Goal: Information Seeking & Learning: Learn about a topic

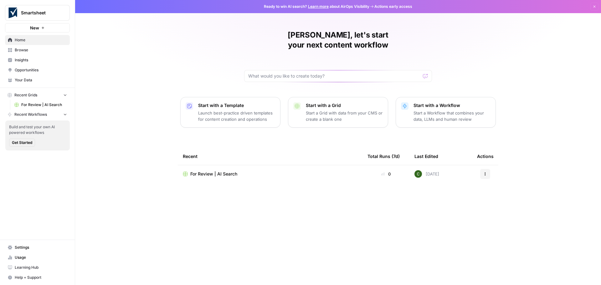
click at [20, 61] on span "Insights" at bounding box center [41, 60] width 52 height 6
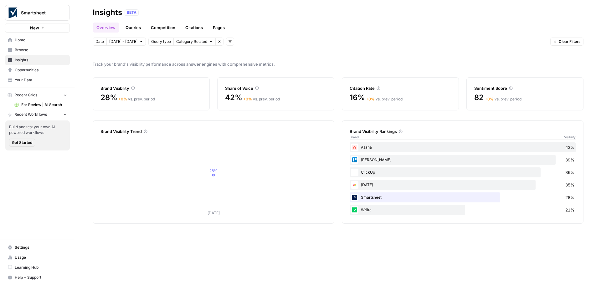
click at [133, 28] on link "Queries" at bounding box center [133, 28] width 23 height 10
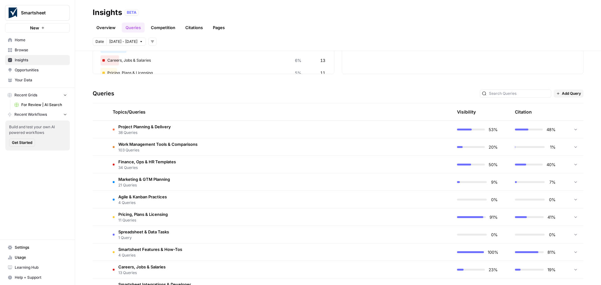
scroll to position [115, 0]
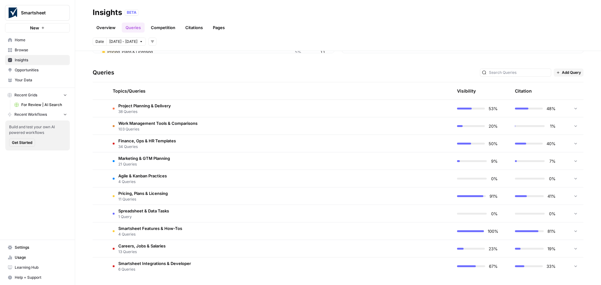
click at [143, 124] on span "Work Management Tools & Comparisons" at bounding box center [157, 123] width 79 height 6
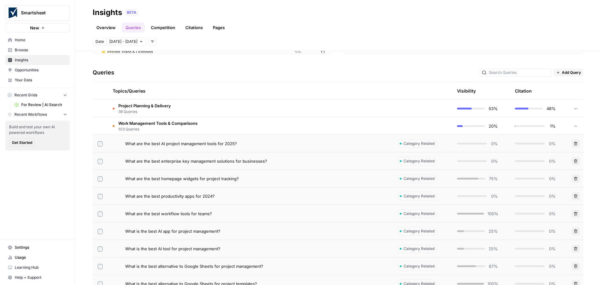
scroll to position [146, 0]
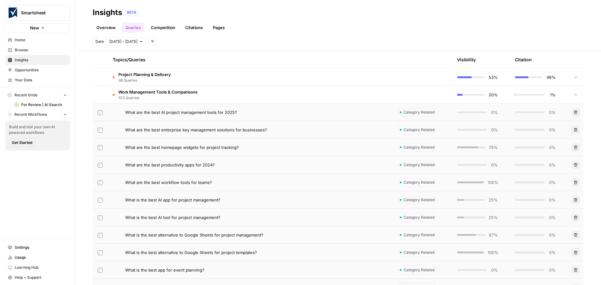
click at [170, 112] on span "What are the best AI project management tools for 2025?" at bounding box center [181, 112] width 112 height 6
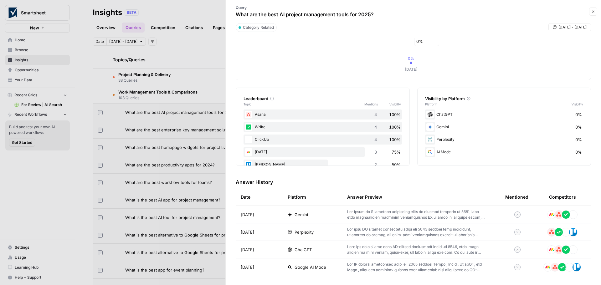
scroll to position [54, 0]
click at [372, 248] on p at bounding box center [416, 248] width 138 height 11
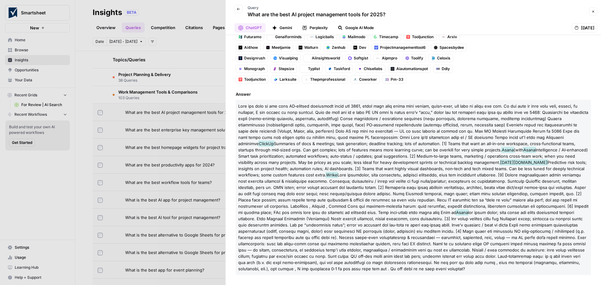
scroll to position [8, 0]
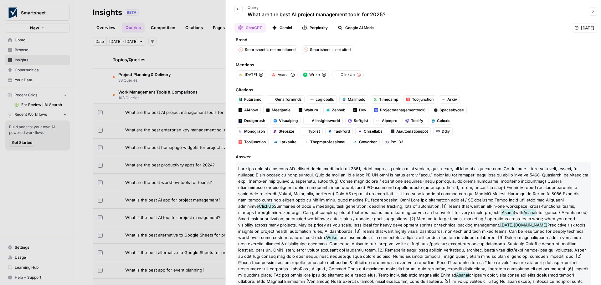
click at [241, 11] on button "Back" at bounding box center [239, 9] width 8 height 8
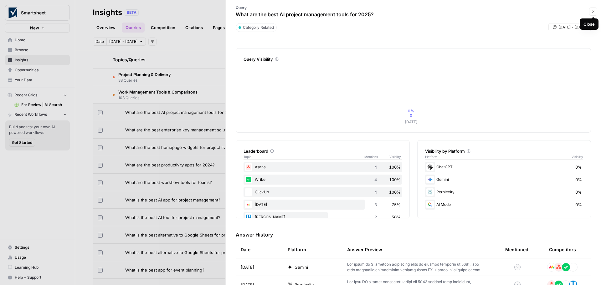
click at [593, 13] on button "Close" at bounding box center [594, 12] width 8 height 8
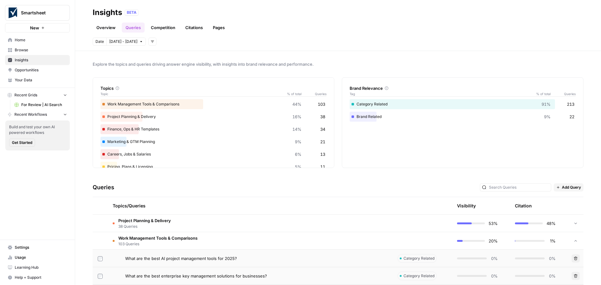
click at [151, 41] on icon "button" at bounding box center [153, 42] width 4 height 4
click at [132, 28] on link "Queries" at bounding box center [133, 28] width 23 height 10
click at [21, 56] on link "Insights" at bounding box center [37, 60] width 65 height 10
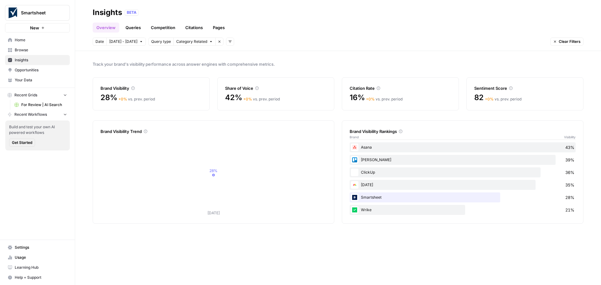
click at [128, 26] on link "Queries" at bounding box center [133, 28] width 23 height 10
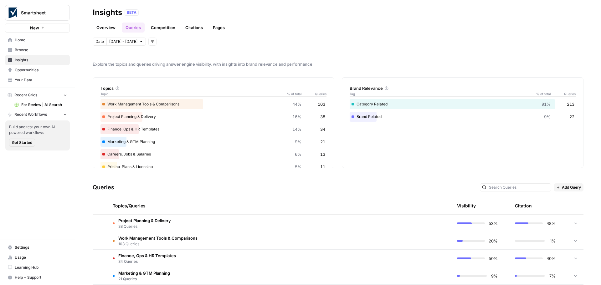
click at [567, 190] on span "Add Query" at bounding box center [571, 188] width 19 height 6
click at [268, 188] on div "Queries Add Query" at bounding box center [338, 187] width 491 height 19
click at [222, 29] on link "Pages" at bounding box center [218, 28] width 19 height 10
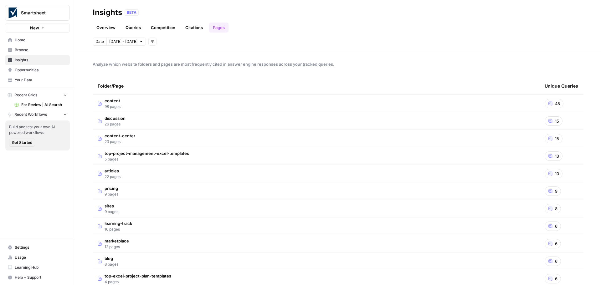
click at [117, 102] on span "content" at bounding box center [113, 101] width 16 height 6
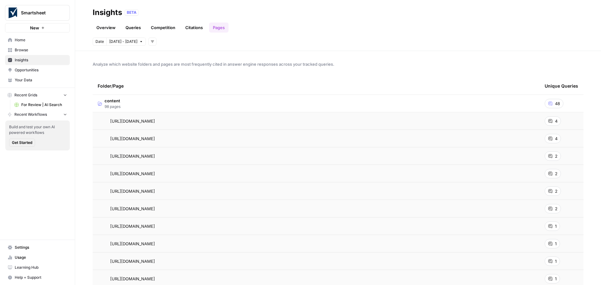
click at [111, 103] on span "content" at bounding box center [113, 101] width 16 height 6
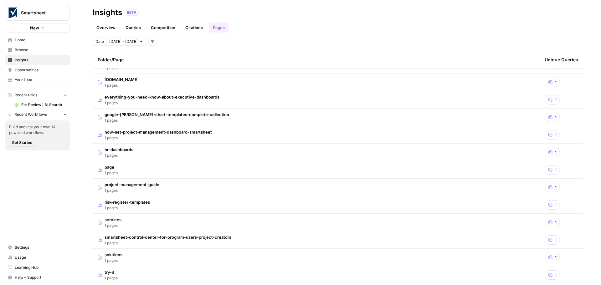
scroll to position [855, 0]
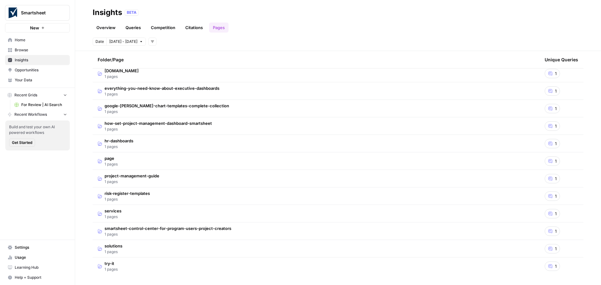
click at [118, 246] on span "solutions" at bounding box center [114, 246] width 18 height 6
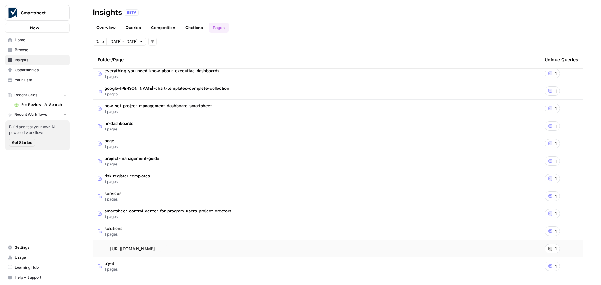
click at [193, 229] on td "solutions 1 pages" at bounding box center [316, 231] width 447 height 17
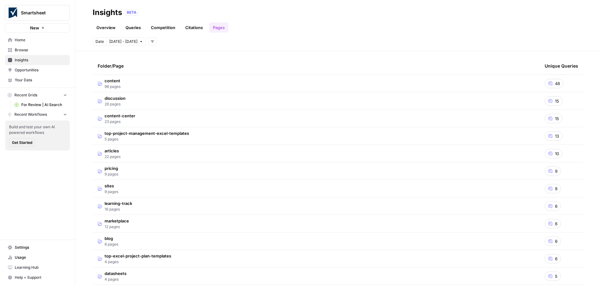
scroll to position [0, 0]
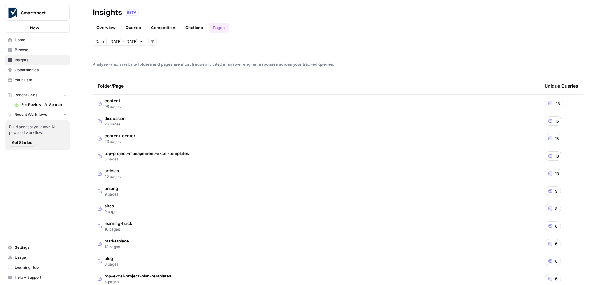
click at [194, 29] on link "Citations" at bounding box center [194, 28] width 25 height 10
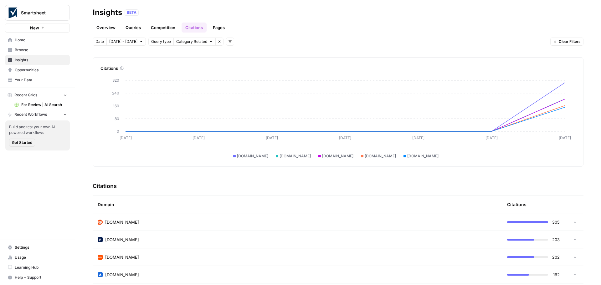
scroll to position [31, 0]
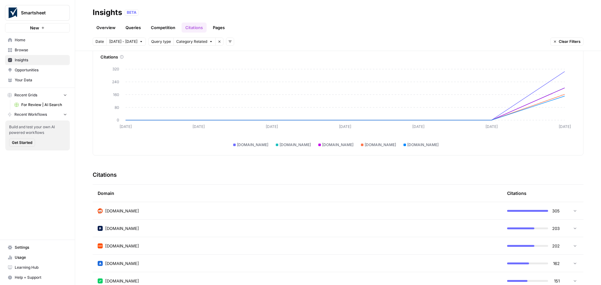
click at [135, 213] on div "[DOMAIN_NAME]" at bounding box center [298, 211] width 400 height 6
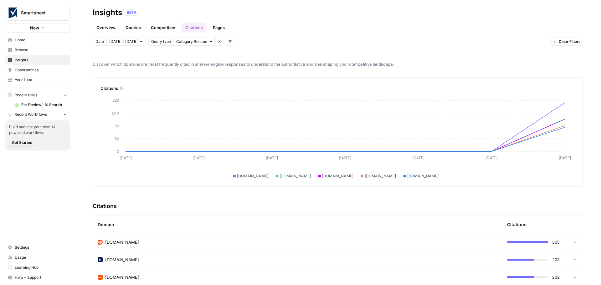
scroll to position [50, 0]
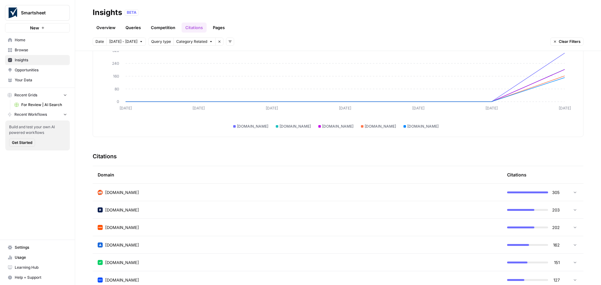
click at [115, 195] on span "[DOMAIN_NAME]" at bounding box center [122, 193] width 34 height 6
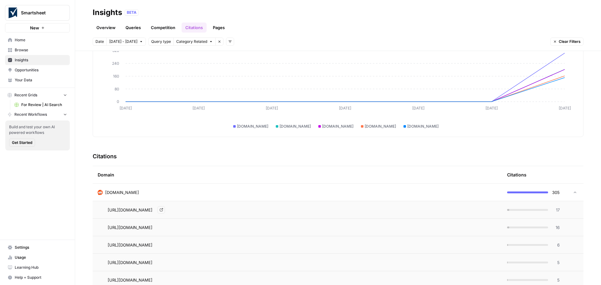
click at [381, 211] on div "[URL][DOMAIN_NAME] Go to page" at bounding box center [303, 210] width 390 height 8
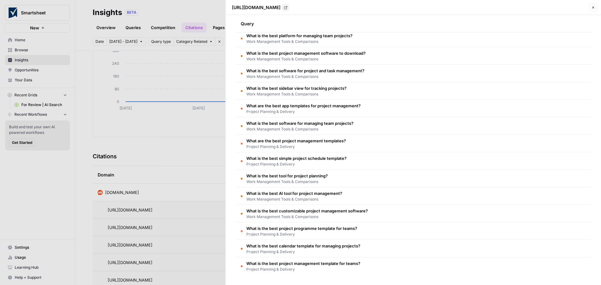
scroll to position [0, 0]
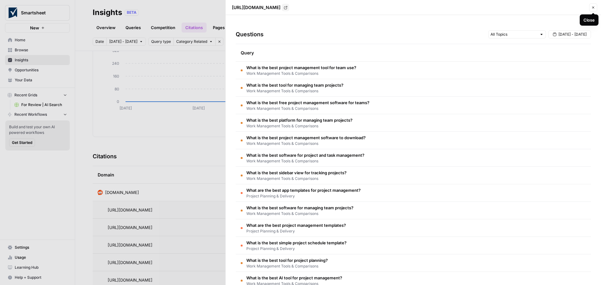
click at [594, 8] on icon "button" at bounding box center [594, 8] width 4 height 4
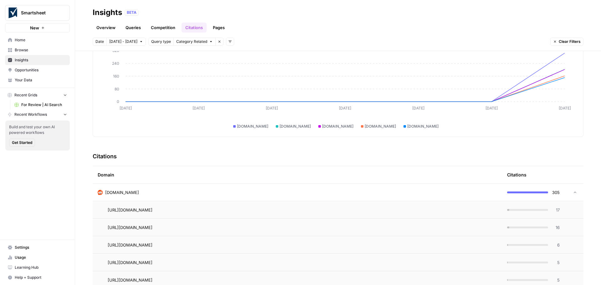
click at [227, 42] on button "Add filters" at bounding box center [230, 42] width 8 height 8
click at [301, 43] on div "Date [DATE] - [DATE] Query type Category Related Remove filter Add filters Clea…" at bounding box center [338, 42] width 491 height 8
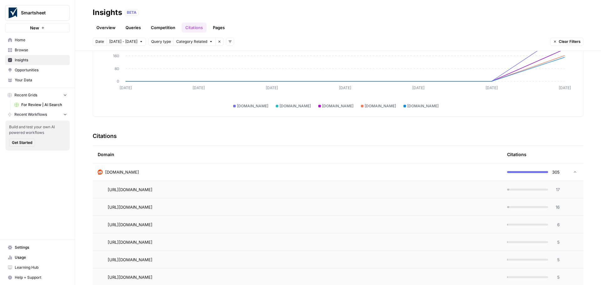
scroll to position [81, 0]
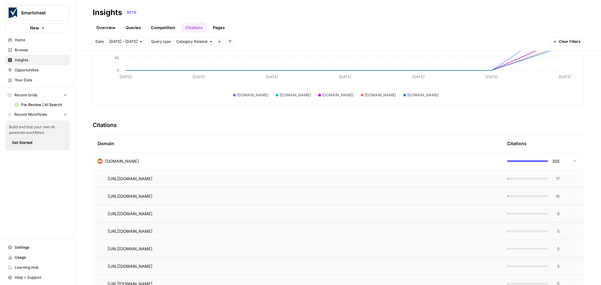
click at [131, 159] on div "[DOMAIN_NAME]" at bounding box center [298, 161] width 400 height 6
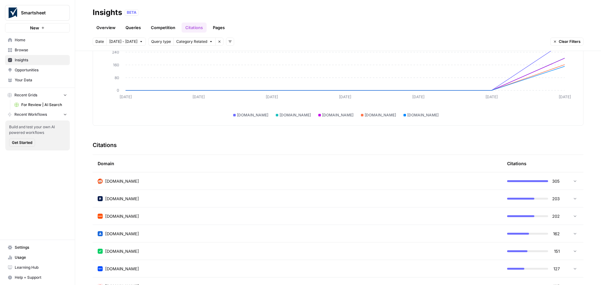
scroll to position [50, 0]
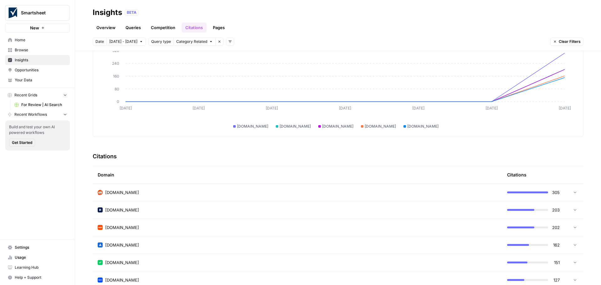
click at [130, 29] on link "Queries" at bounding box center [133, 28] width 23 height 10
